Goal: Task Accomplishment & Management: Use online tool/utility

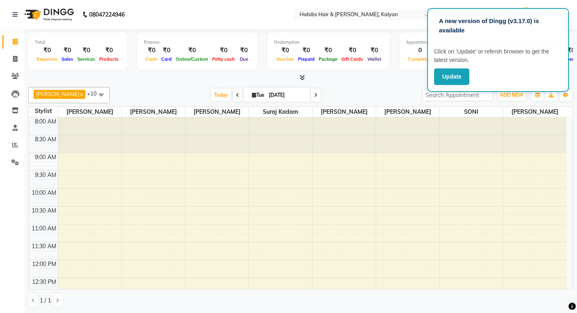
click at [397, 31] on div "Total ₹0 Expenses ₹0 Sales ₹0 Services ₹0 Products Finance ₹0 Cash ₹0 Card ₹0 O…" at bounding box center [300, 55] width 545 height 53
click at [458, 78] on button "Update" at bounding box center [451, 76] width 35 height 17
